Goal: Task Accomplishment & Management: Use online tool/utility

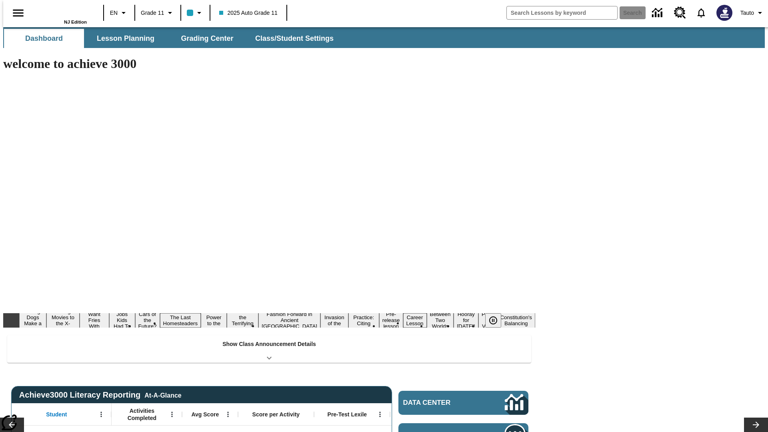
type input "-1"
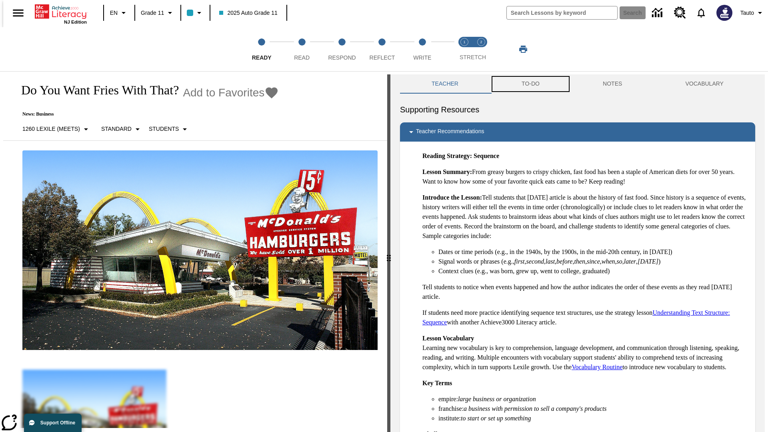
click at [530, 84] on button "TO-DO" at bounding box center [530, 83] width 81 height 19
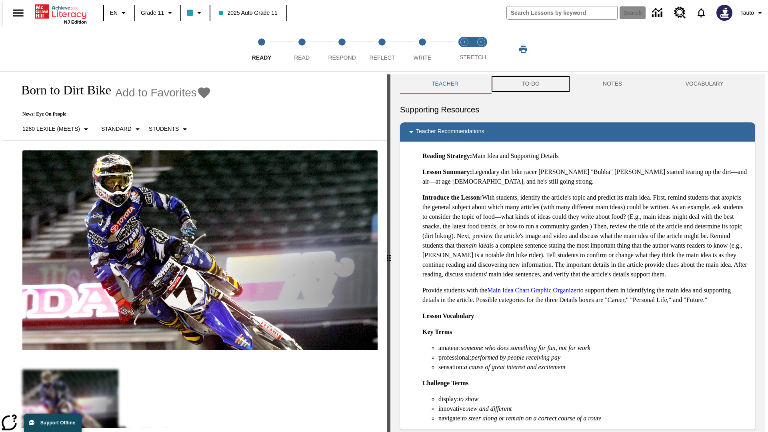
click at [530, 84] on button "TO-DO" at bounding box center [530, 83] width 81 height 19
